Goal: Task Accomplishment & Management: Manage account settings

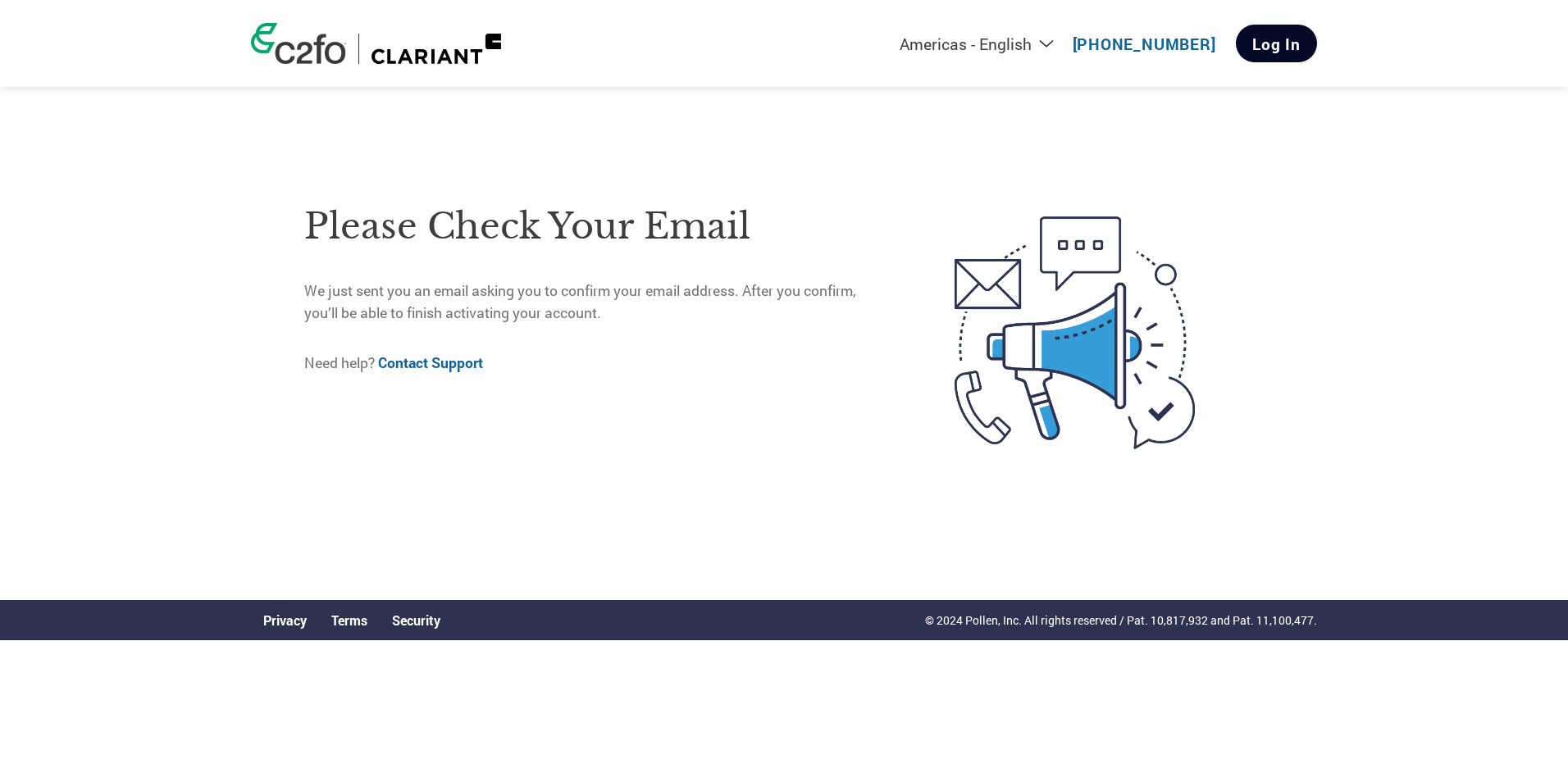
click at [1275, 39] on link "Log In" at bounding box center [1276, 43] width 81 height 38
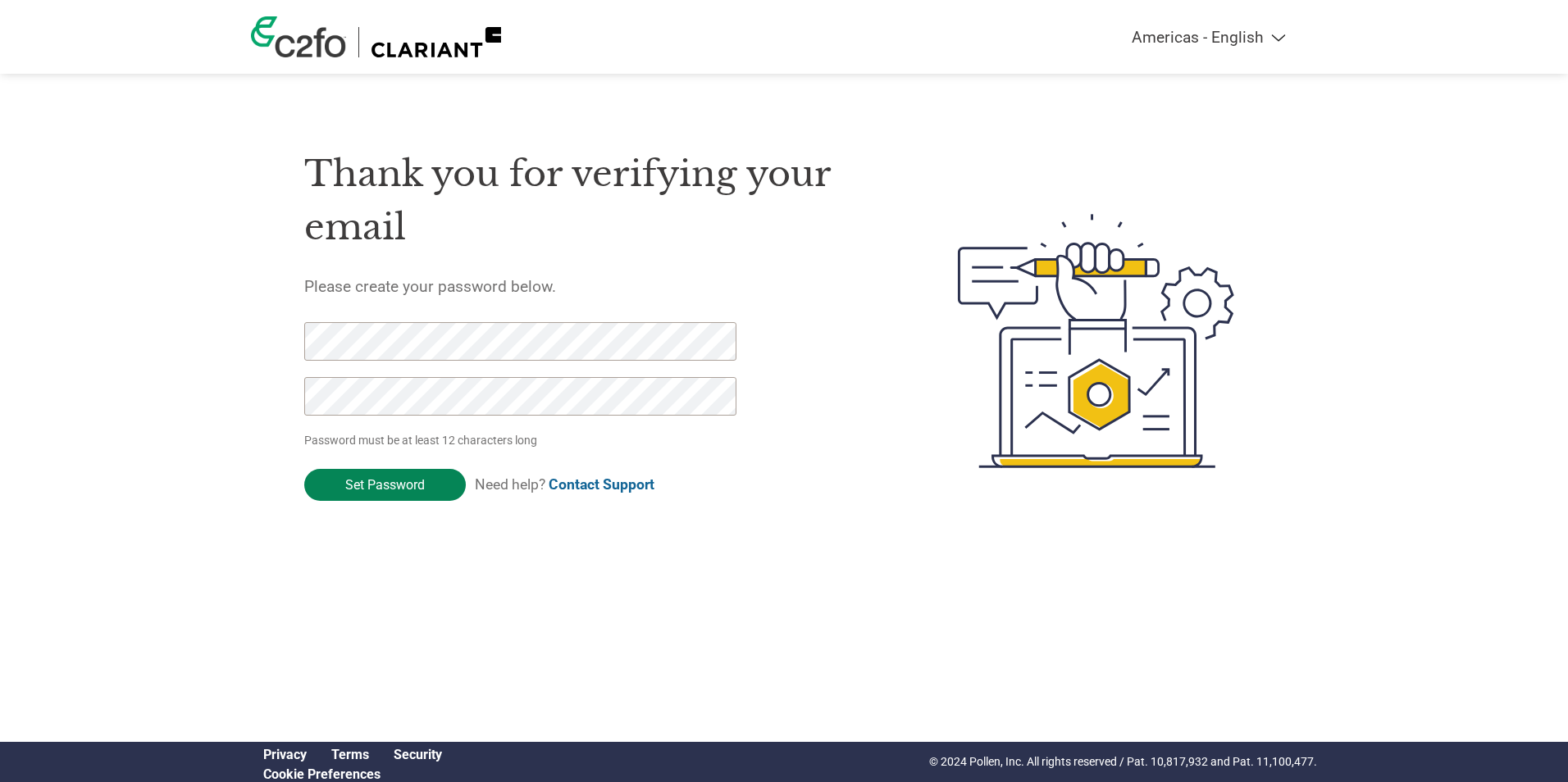
click at [365, 490] on input "Set Password" at bounding box center [385, 485] width 162 height 32
drag, startPoint x: 402, startPoint y: 480, endPoint x: 468, endPoint y: 465, distance: 67.7
click at [402, 480] on input "Set Password" at bounding box center [385, 485] width 162 height 32
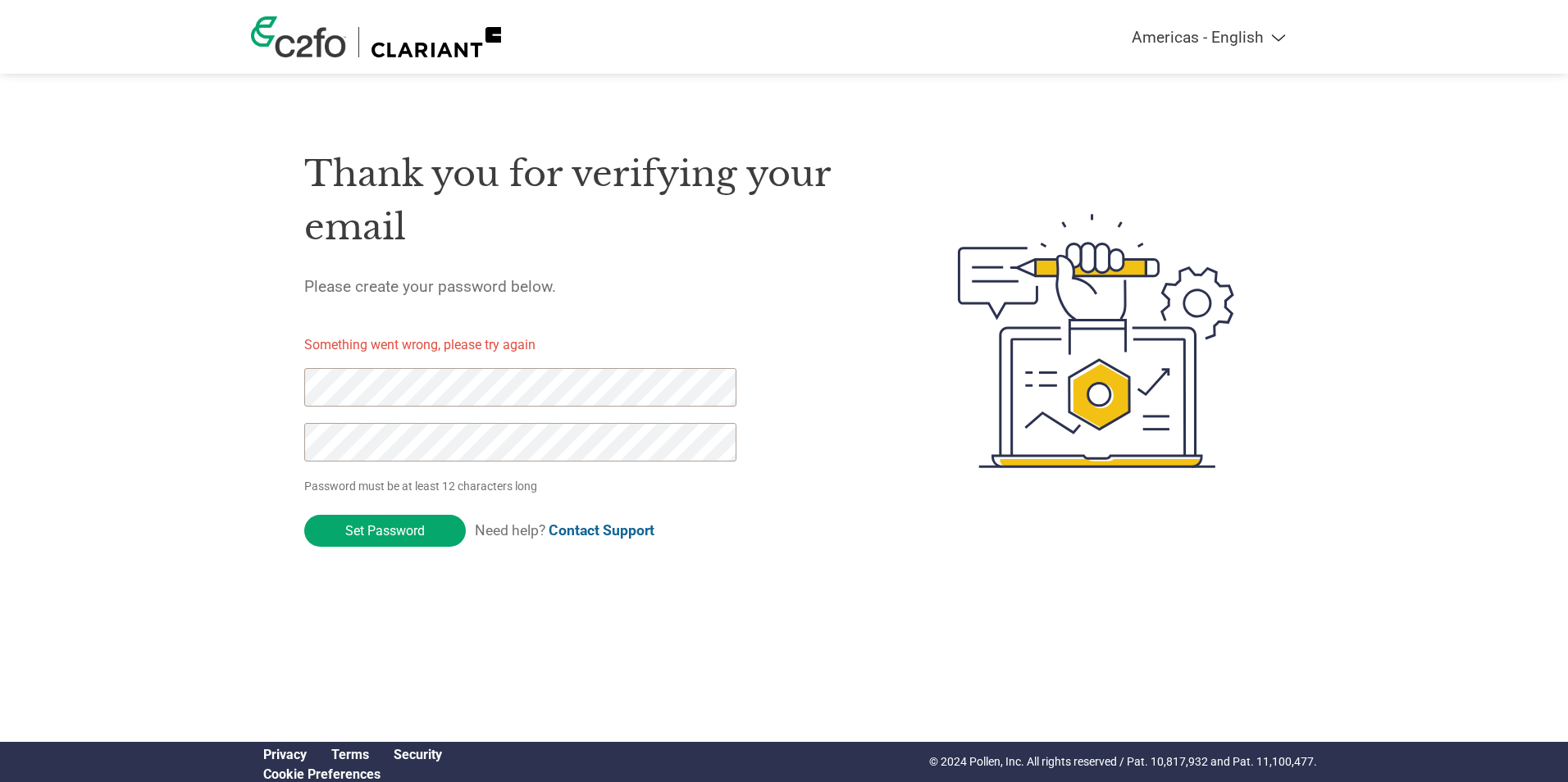
click at [129, 396] on div "Americas - English Américas - Español [GEOGRAPHIC_DATA] - Português Amériques -…" at bounding box center [784, 276] width 1568 height 551
click at [241, 385] on div "Americas - English Américas - Español [GEOGRAPHIC_DATA] - Português Amériques -…" at bounding box center [784, 276] width 1568 height 551
click at [86, 350] on div "Americas - English Américas - Español [GEOGRAPHIC_DATA] - Português Amériques -…" at bounding box center [784, 276] width 1568 height 551
click at [287, 441] on div "Thank you for verifying your email Please create your password below. Something…" at bounding box center [784, 341] width 1065 height 434
click at [371, 530] on input "Set Password" at bounding box center [385, 531] width 162 height 32
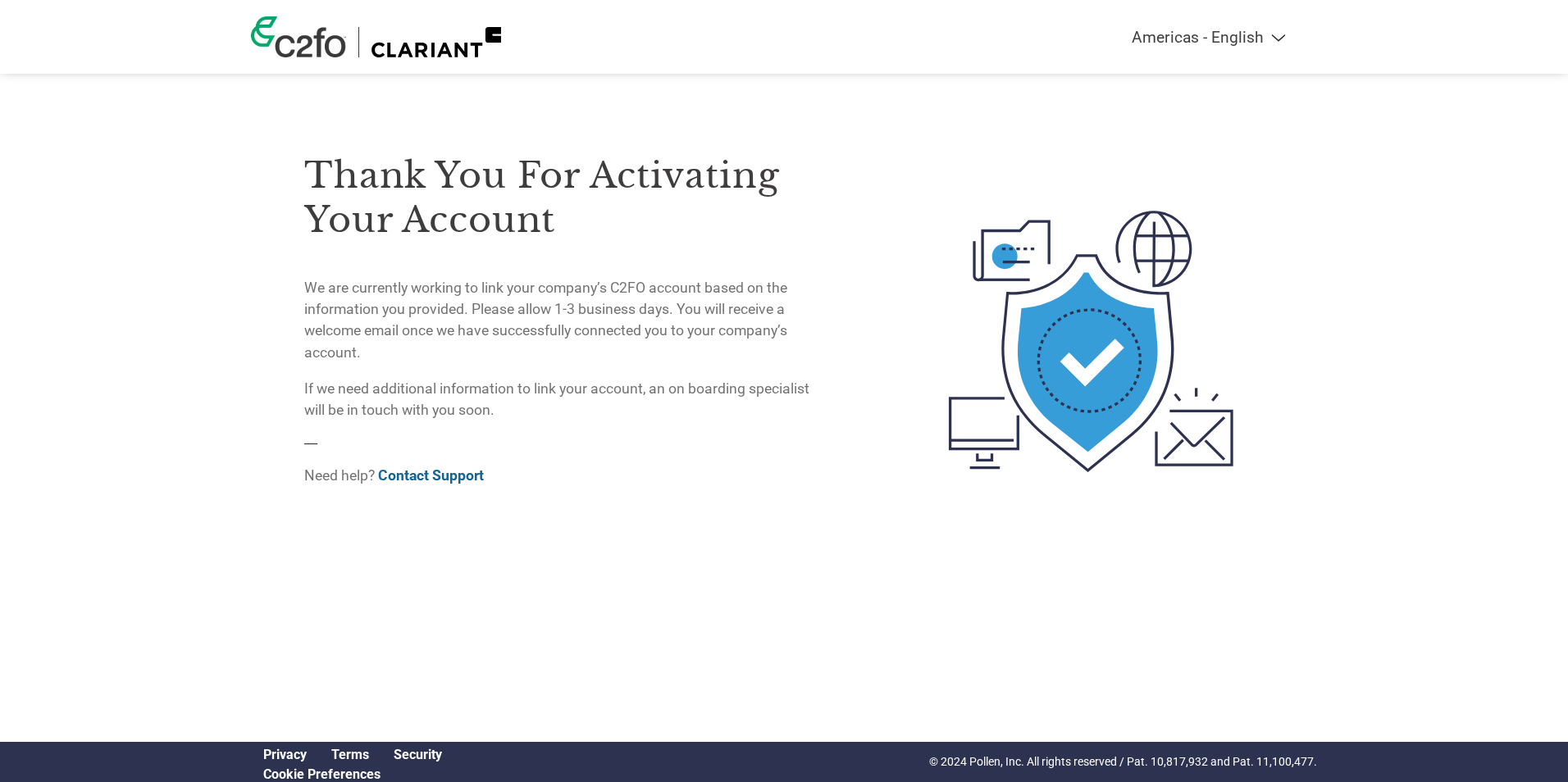
click at [775, 493] on div "Thank you for activating your account We are currently working to link your com…" at bounding box center [563, 309] width 518 height 383
